Goal: Find specific page/section: Find specific page/section

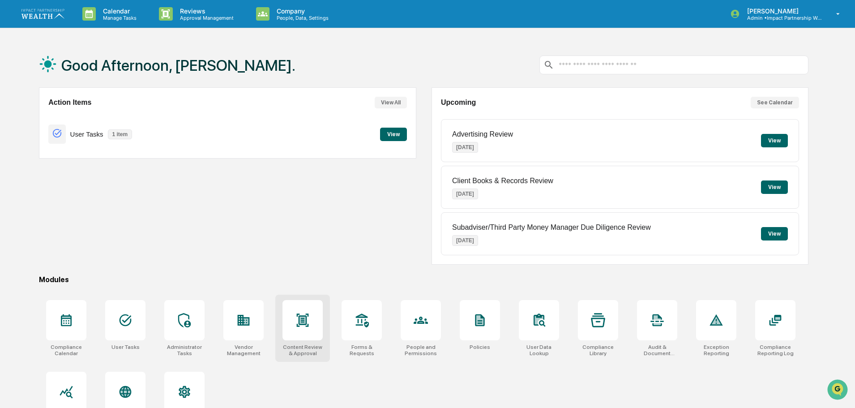
click at [316, 324] on div at bounding box center [302, 320] width 40 height 40
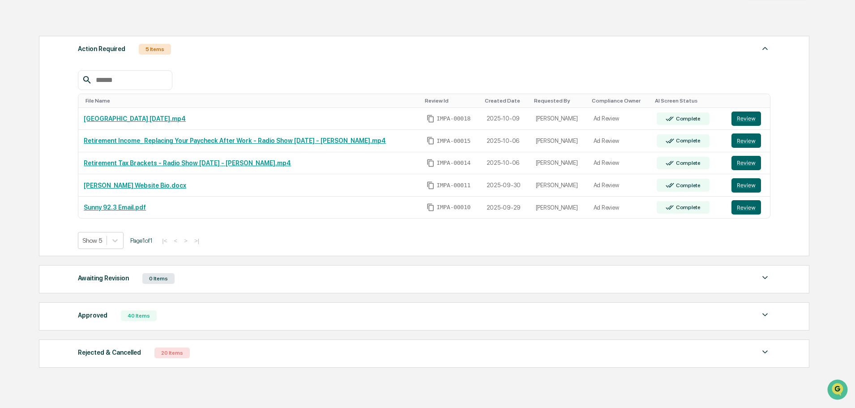
scroll to position [134, 0]
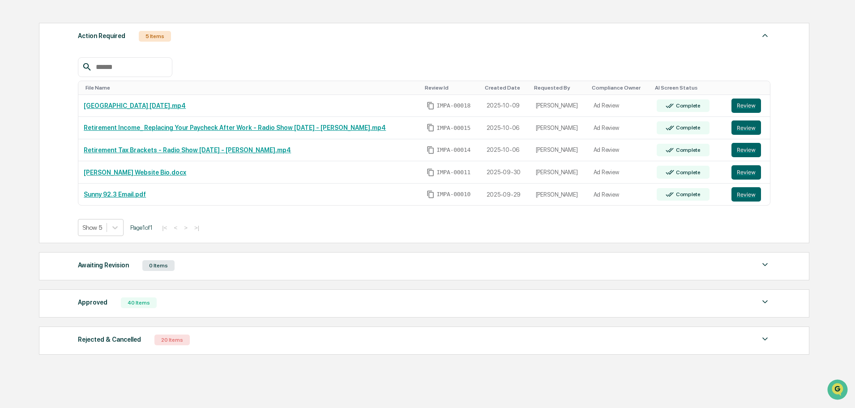
click at [768, 344] on img at bounding box center [765, 338] width 11 height 11
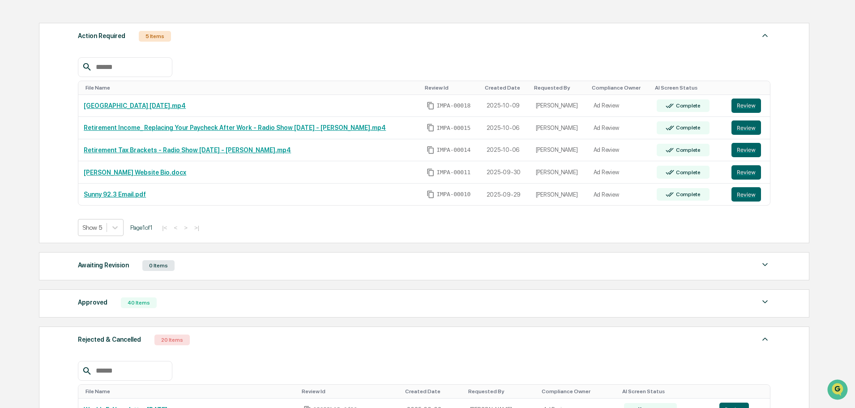
click at [768, 298] on img at bounding box center [765, 301] width 11 height 11
